Goal: Navigation & Orientation: Find specific page/section

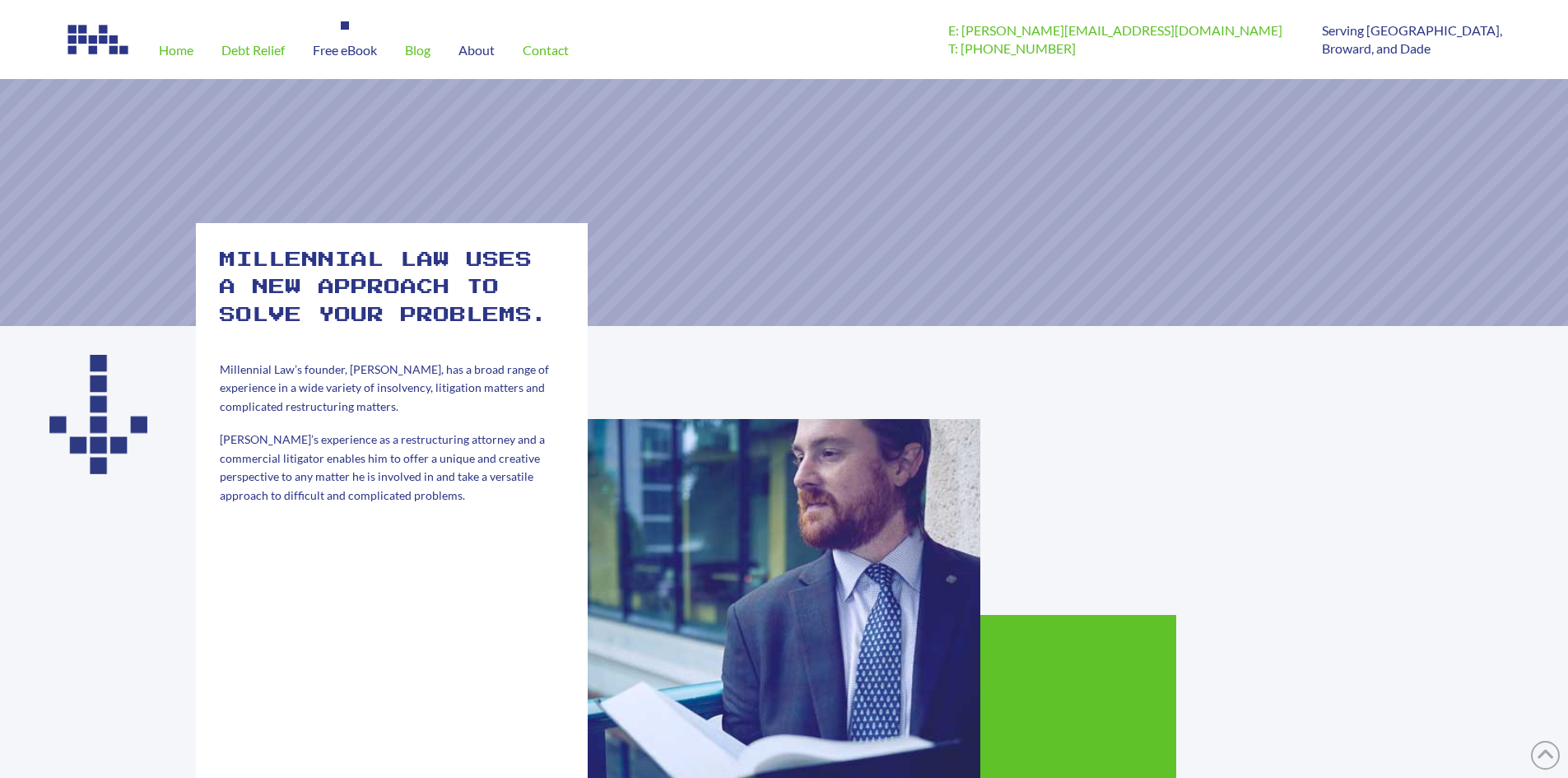
click at [360, 48] on span "Free eBook" at bounding box center [344, 50] width 64 height 13
click at [182, 54] on span "Home" at bounding box center [175, 50] width 34 height 13
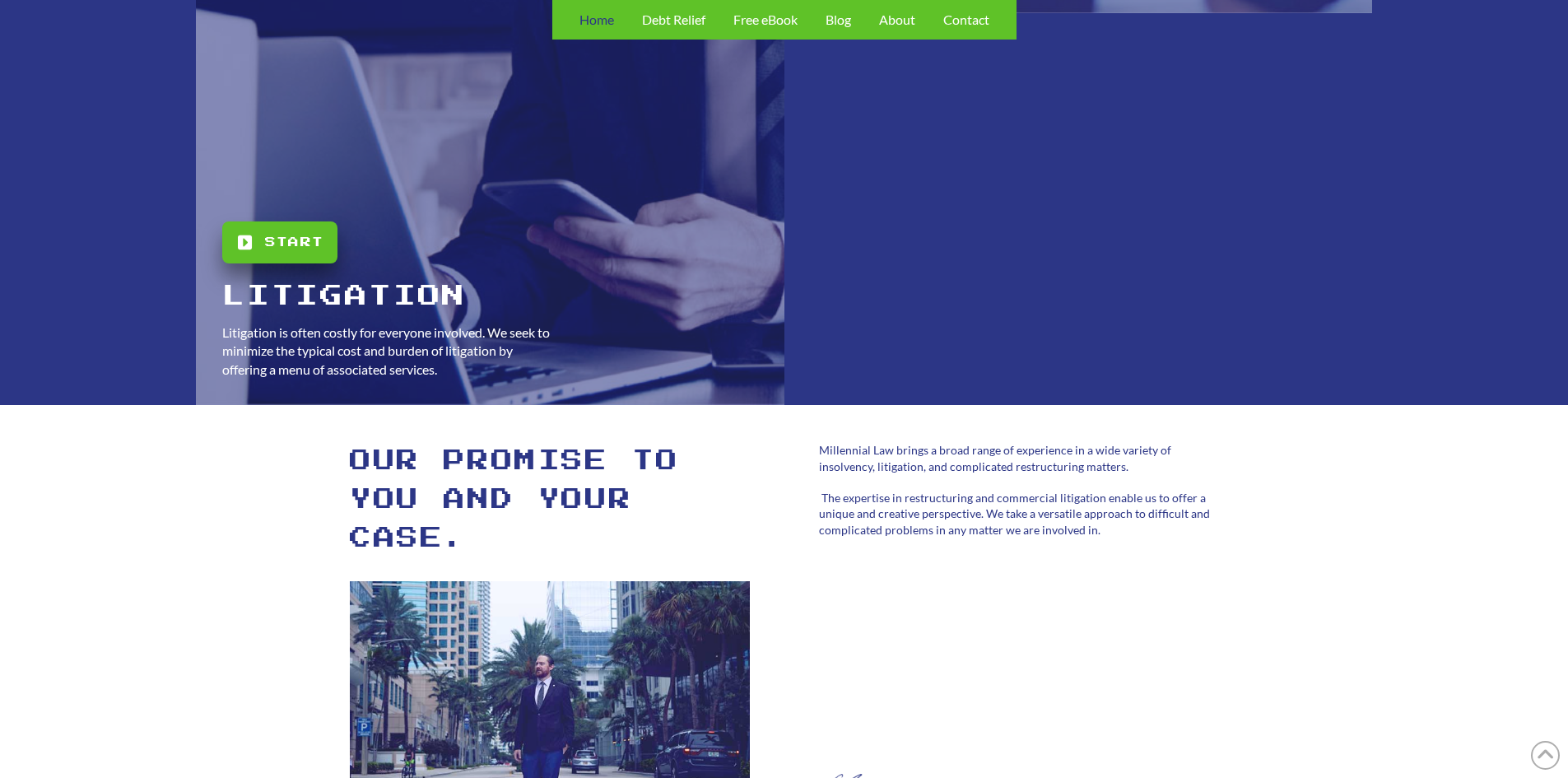
scroll to position [3705, 0]
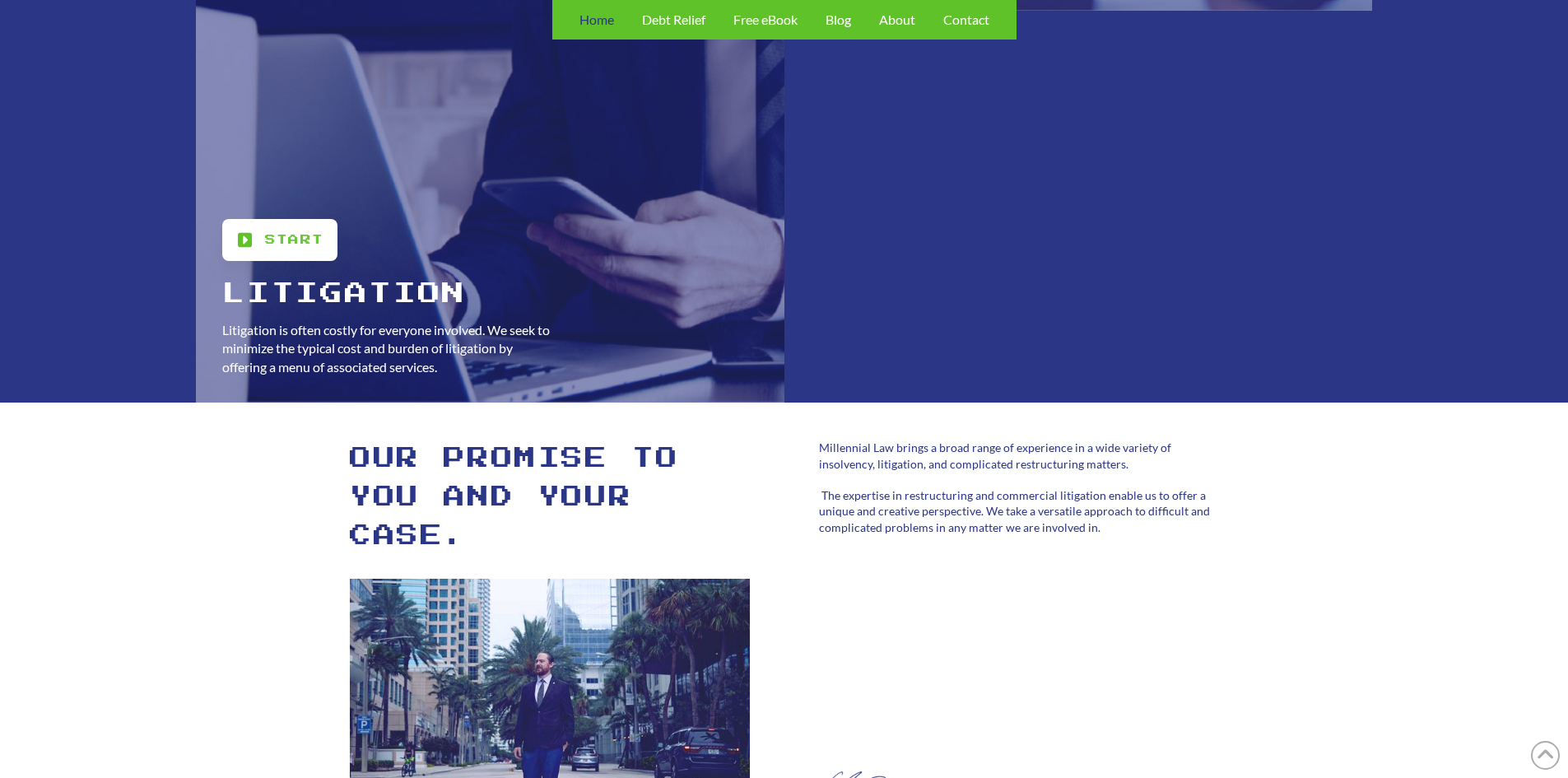
click at [292, 254] on div "Start" at bounding box center [280, 239] width 115 height 42
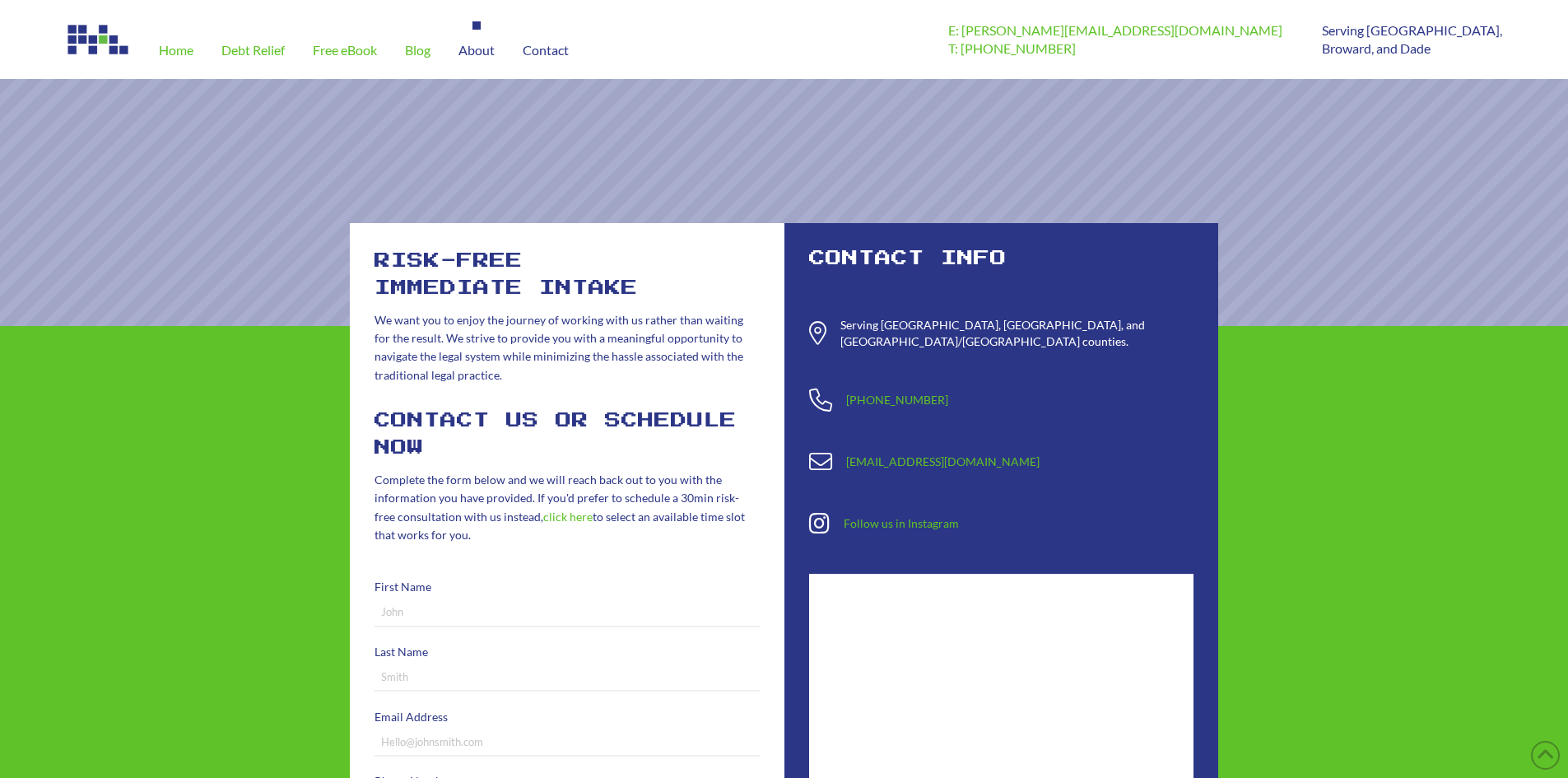
click at [468, 46] on span "About" at bounding box center [476, 50] width 36 height 13
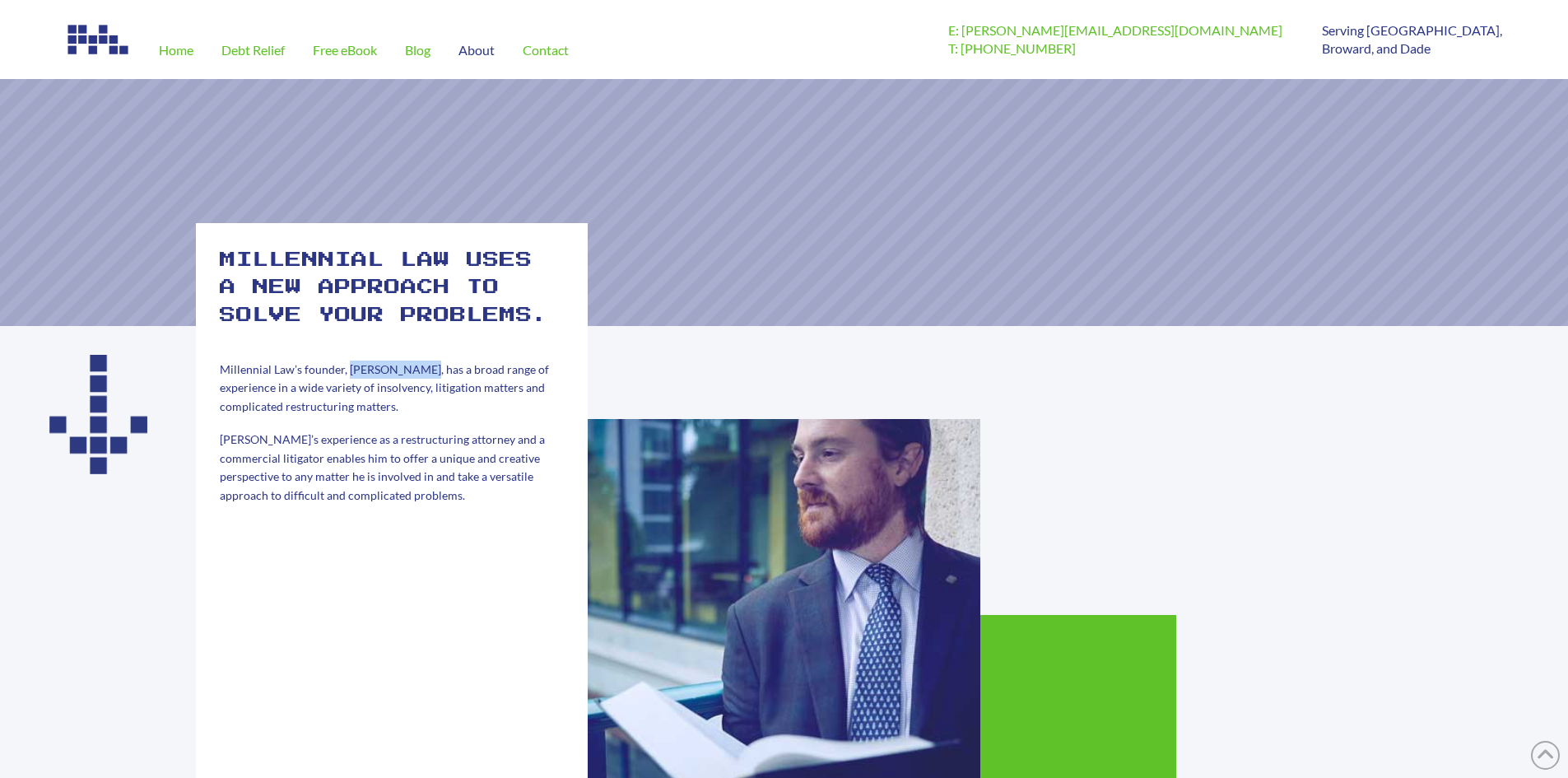
drag, startPoint x: 348, startPoint y: 369, endPoint x: 423, endPoint y: 373, distance: 75.1
click at [423, 373] on span "Millennial Law’s founder, [PERSON_NAME], has a broad range of experience in a w…" at bounding box center [384, 388] width 329 height 51
copy span "[PERSON_NAME]"
